Goal: Check status: Check status

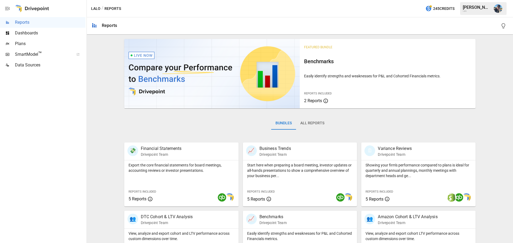
click at [35, 44] on span "Plans" at bounding box center [50, 44] width 71 height 6
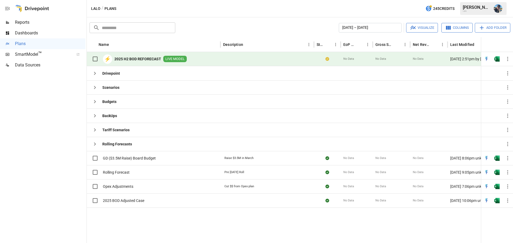
click at [172, 59] on span "LIVE MODEL" at bounding box center [175, 59] width 24 height 5
click at [185, 60] on span "LIVE MODEL" at bounding box center [175, 59] width 24 height 5
click at [487, 58] on img "Open in Quick Edit" at bounding box center [486, 58] width 5 height 5
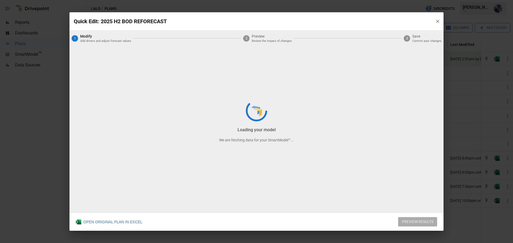
click at [438, 22] on div "Loading your model We are fetching data for your SmartModel™..." at bounding box center [256, 121] width 374 height 219
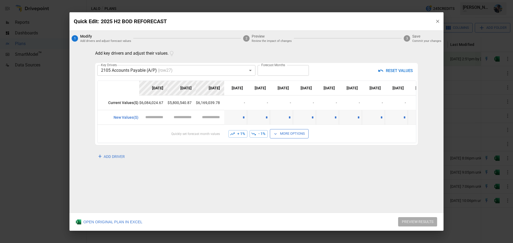
click at [437, 22] on icon "button" at bounding box center [437, 21] width 5 height 5
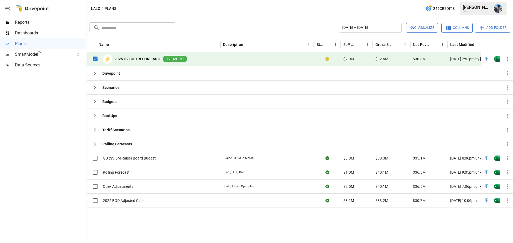
click at [259, 59] on div at bounding box center [267, 59] width 94 height 14
click at [179, 59] on span "LIVE MODEL" at bounding box center [175, 59] width 24 height 5
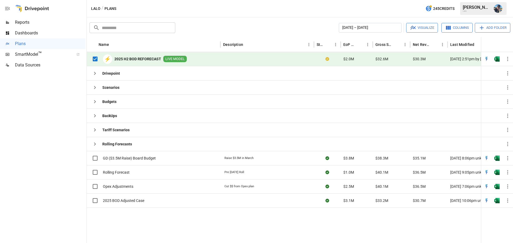
click at [144, 59] on b "2025 H2 BOD REFORECAST" at bounding box center [137, 58] width 47 height 5
click at [177, 58] on span "LIVE MODEL" at bounding box center [175, 59] width 24 height 5
click at [172, 59] on span "LIVE MODEL" at bounding box center [175, 59] width 24 height 5
click at [146, 58] on b "2025 H2 BOD REFORECAST" at bounding box center [137, 58] width 47 height 5
